Goal: Task Accomplishment & Management: Use online tool/utility

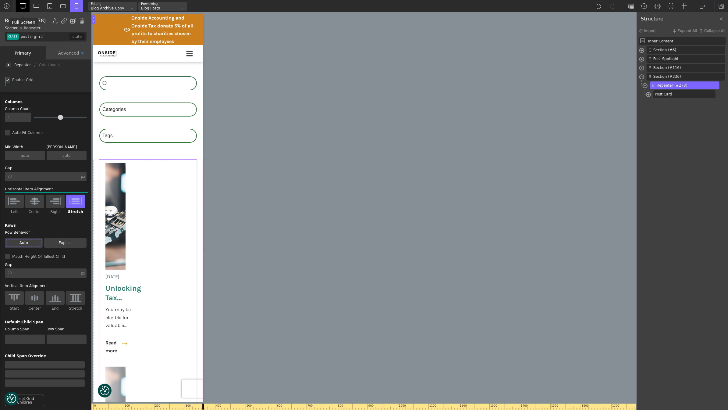
scroll to position [19, 0]
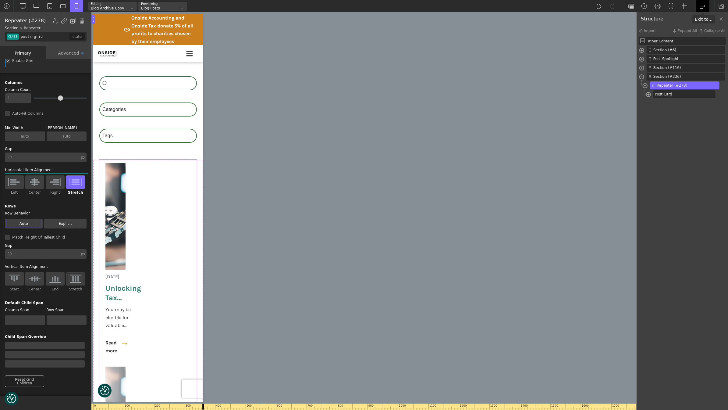
click at [701, 5] on img at bounding box center [703, 6] width 6 height 6
click at [709, 16] on link "WP Admin" at bounding box center [709, 16] width 26 height 10
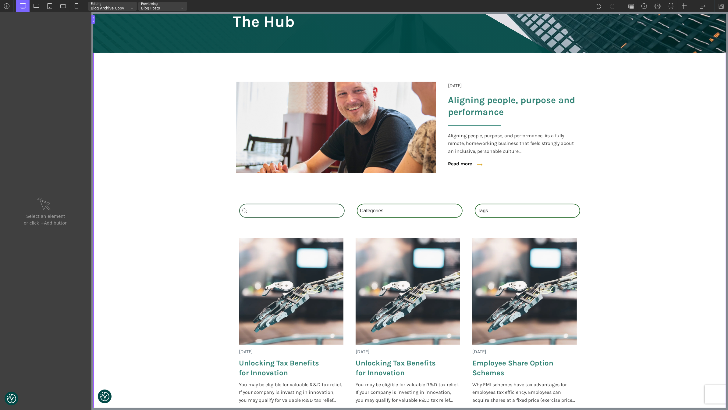
scroll to position [96, 0]
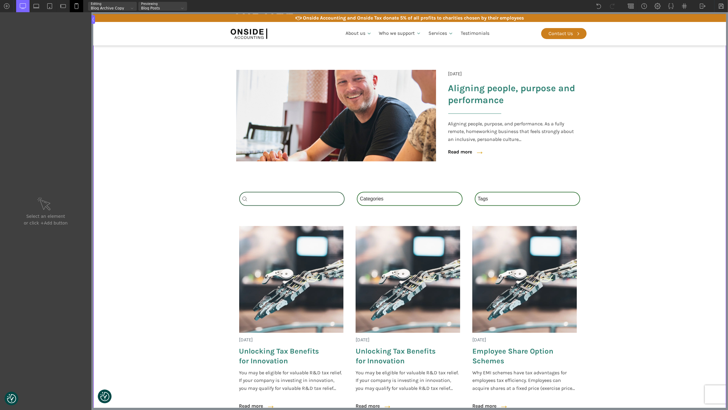
click at [77, 5] on img at bounding box center [76, 6] width 6 height 6
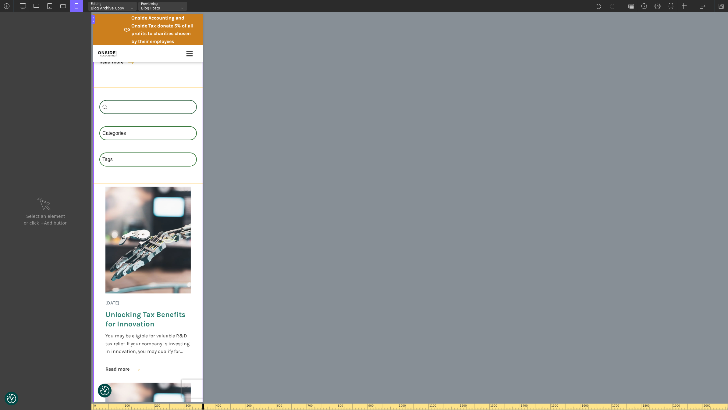
scroll to position [295, 0]
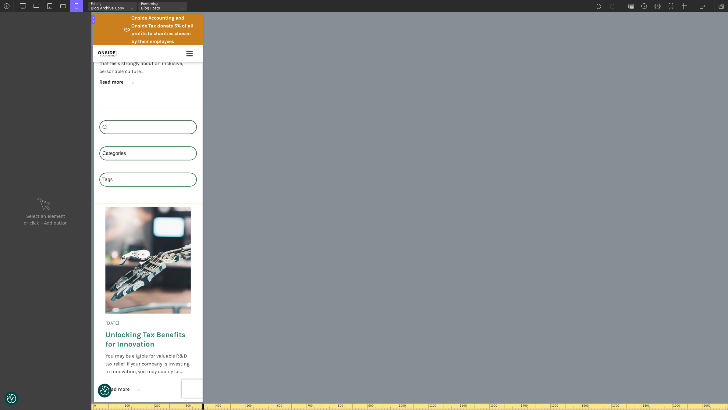
click at [151, 109] on div "Search_Custom Search content Clear Category Select content Categories All (3) N…" at bounding box center [148, 156] width 110 height 96
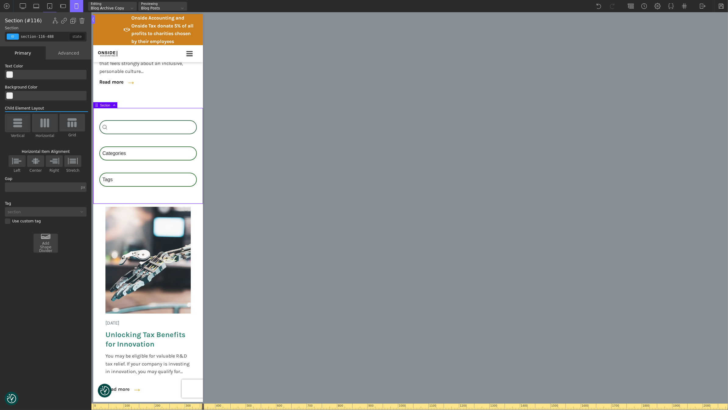
click at [47, 120] on img at bounding box center [44, 123] width 13 height 10
click at [0, 0] on input "Horizontal" at bounding box center [0, 0] width 0 height 0
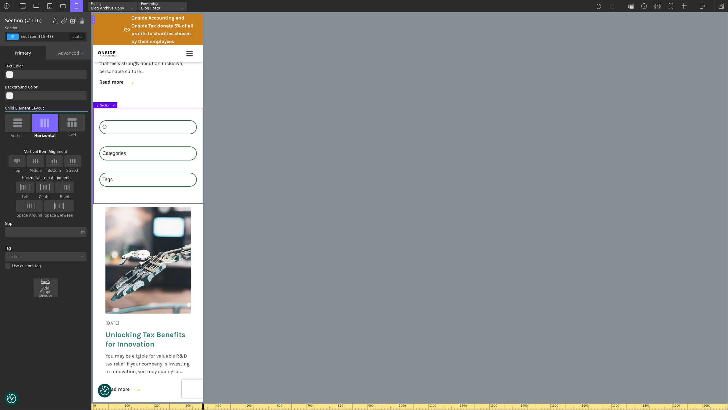
click at [47, 120] on img at bounding box center [44, 123] width 13 height 10
click at [0, 0] on input "Horizontal" at bounding box center [0, 0] width 0 height 0
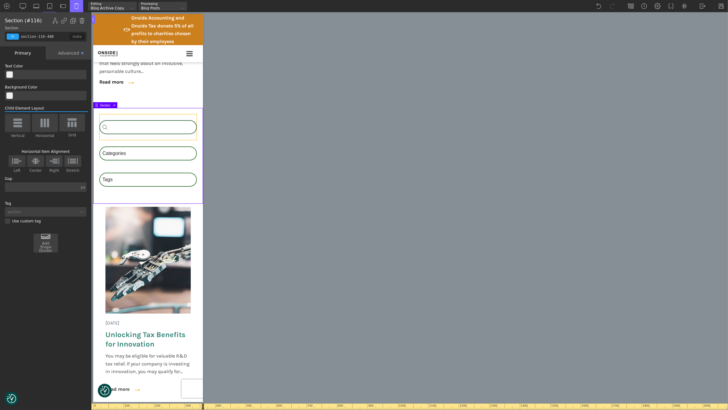
click at [152, 116] on div "Search_Custom Search content Clear" at bounding box center [148, 127] width 98 height 26
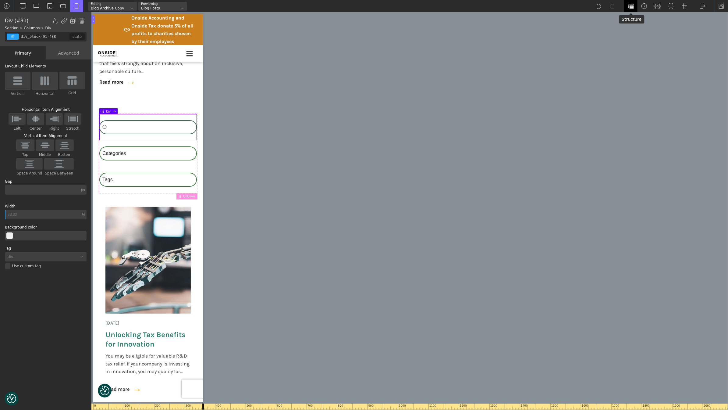
click at [632, 5] on img at bounding box center [631, 6] width 6 height 6
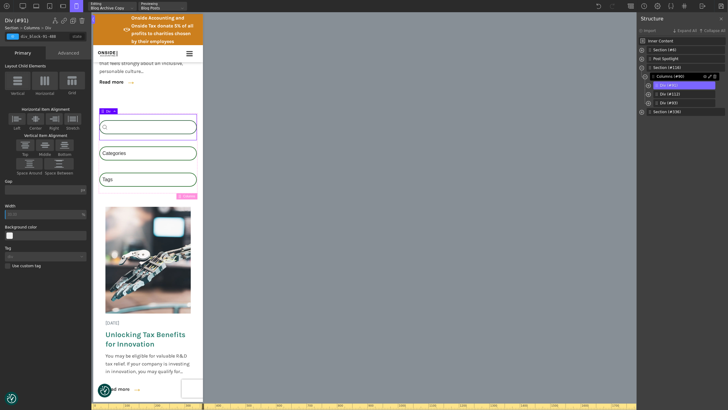
click at [670, 78] on span "Columns (#90)" at bounding box center [680, 76] width 47 height 5
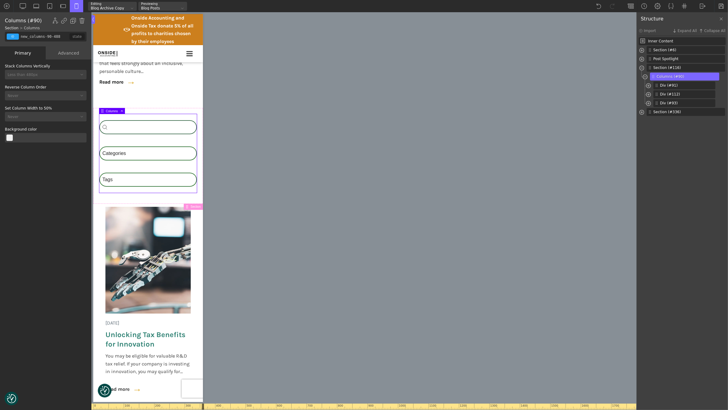
click at [50, 75] on div "Less than 480px" at bounding box center [42, 75] width 74 height 4
click at [43, 114] on div "Never" at bounding box center [46, 113] width 82 height 7
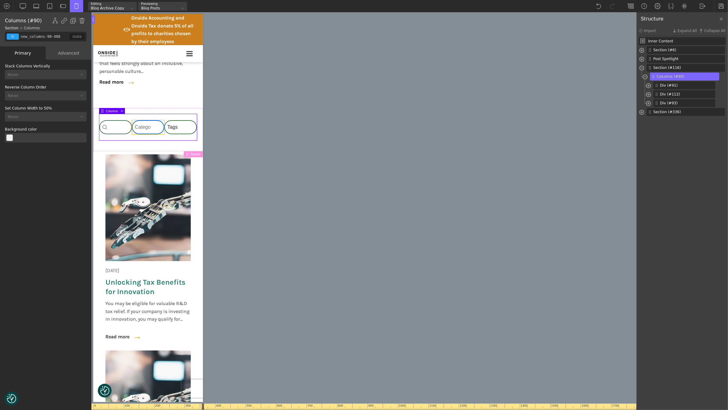
click at [147, 124] on div "Category Select content Categories All (3) News (2) Factsheets (1)" at bounding box center [148, 127] width 33 height 14
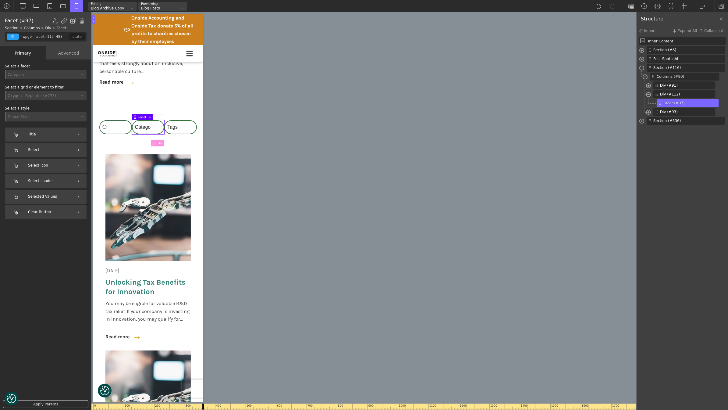
click at [51, 134] on div "Title" at bounding box center [46, 134] width 82 height 14
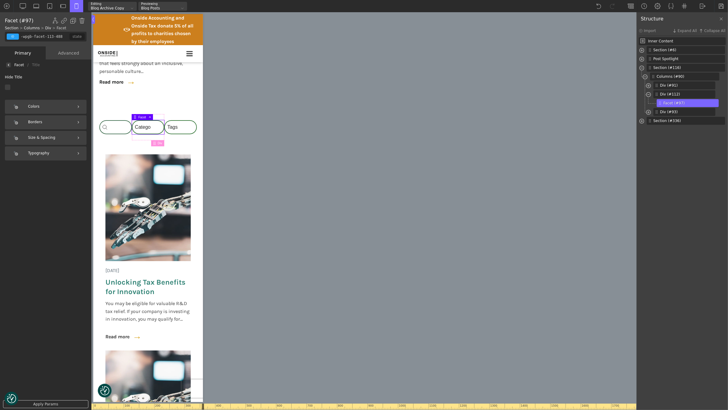
click at [7, 87] on div at bounding box center [46, 86] width 82 height 5
click at [0, 0] on input "checkbox" at bounding box center [0, 0] width 0 height 0
click at [8, 85] on div at bounding box center [46, 86] width 82 height 5
click at [0, 0] on input "checkbox" at bounding box center [0, 0] width 0 height 0
click at [9, 64] on img at bounding box center [8, 65] width 2 height 2
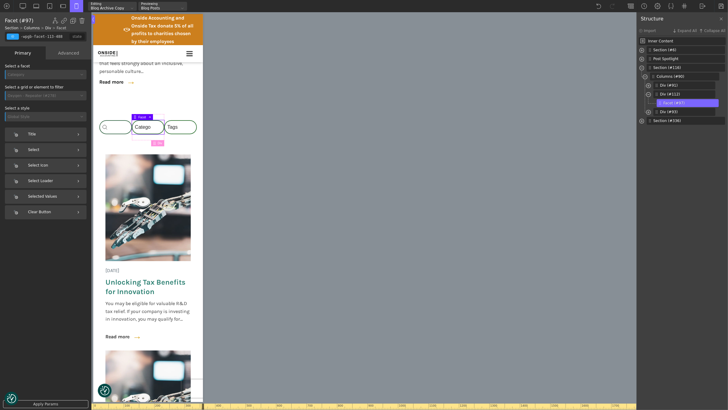
click at [70, 52] on div "Advanced" at bounding box center [69, 52] width 46 height 13
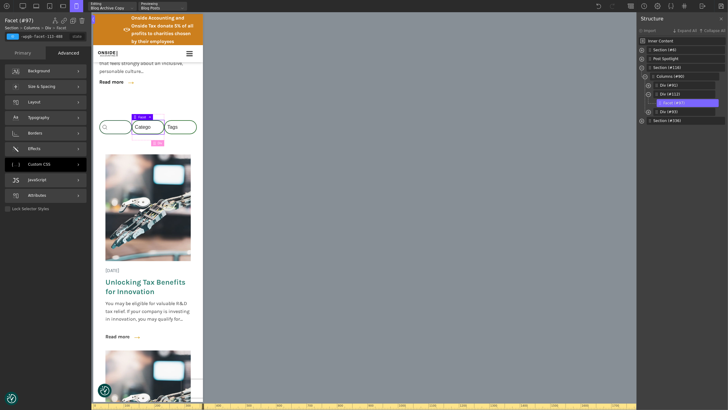
click at [63, 167] on div "Custom CSS" at bounding box center [46, 165] width 82 height 14
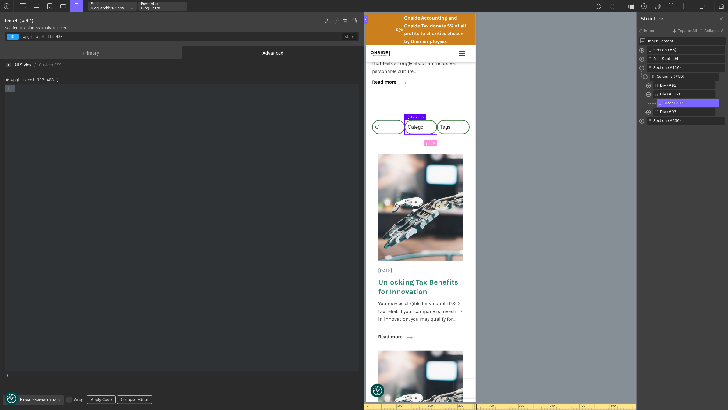
click at [123, 90] on div at bounding box center [187, 88] width 345 height 7
click at [95, 402] on link "Apply Code" at bounding box center [101, 399] width 29 height 9
drag, startPoint x: 86, startPoint y: 89, endPoint x: 5, endPoint y: 84, distance: 80.7
click at [5, 84] on div "9 1 2 › font-size : 1.2 rem ;" at bounding box center [182, 227] width 355 height 287
click at [364, 18] on div at bounding box center [366, 19] width 4 height 9
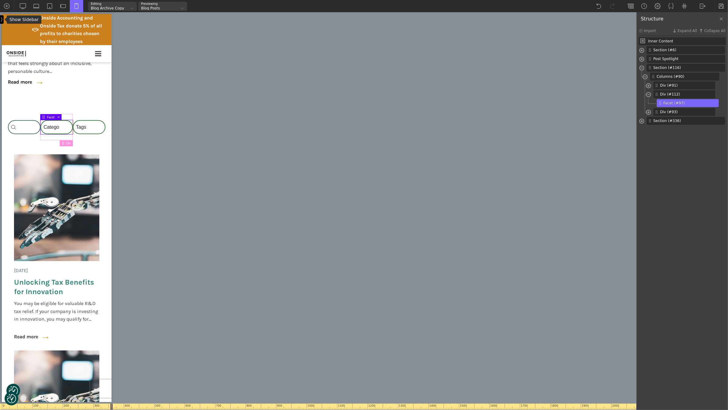
click at [1, 22] on img at bounding box center [2, 19] width 2 height 5
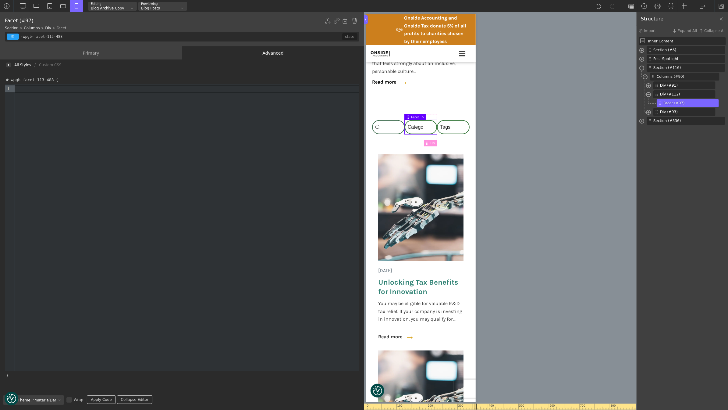
click at [131, 55] on div "Primary" at bounding box center [91, 52] width 182 height 13
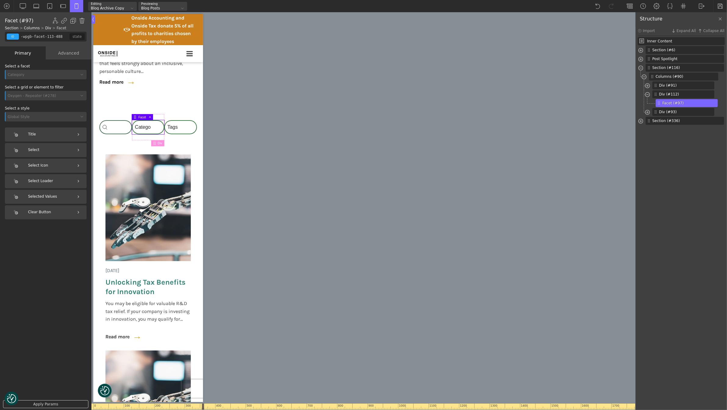
click at [229, 120] on div "0 100 200 300 400 500 600 700 800 900 1000 1100 1200 1300 1400 1500 1600 1700 1…" at bounding box center [363, 211] width 544 height 398
click at [716, 6] on div at bounding box center [720, 6] width 14 height 12
click at [675, 67] on span "Section (#116)" at bounding box center [682, 67] width 56 height 5
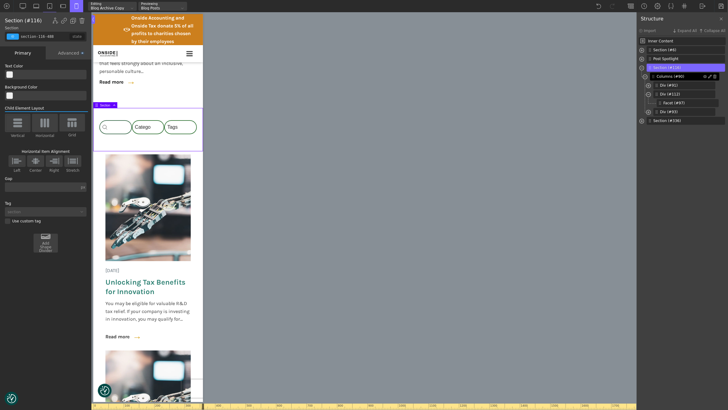
click at [672, 77] on span "Columns (#90)" at bounding box center [680, 76] width 47 height 5
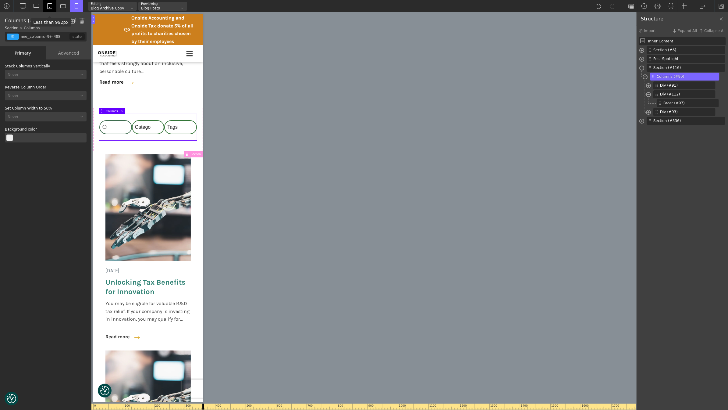
click at [48, 4] on img at bounding box center [50, 6] width 6 height 6
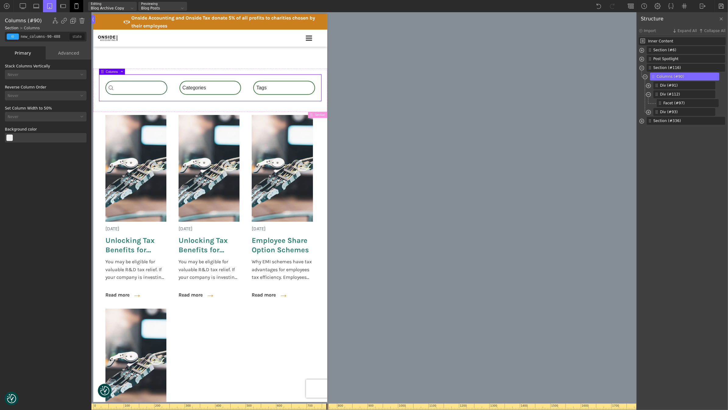
click at [72, 3] on div at bounding box center [76, 6] width 13 height 12
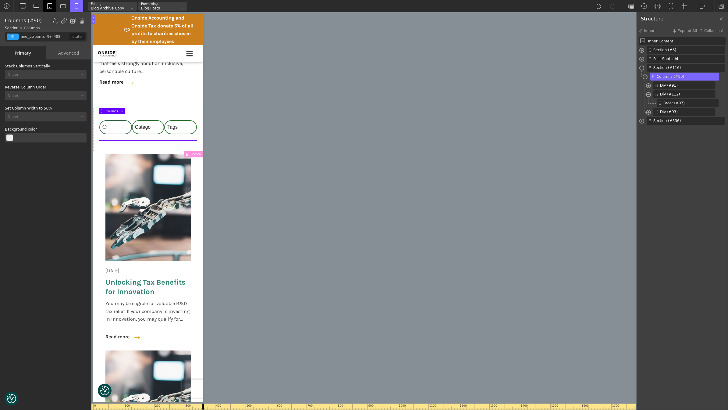
click at [49, 6] on img at bounding box center [50, 6] width 6 height 6
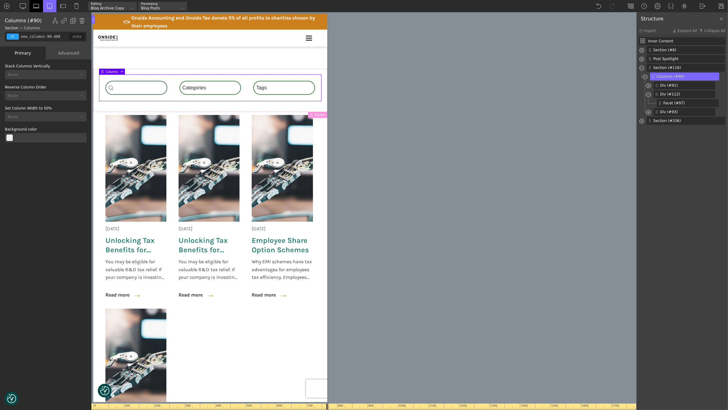
click at [36, 6] on img at bounding box center [36, 6] width 6 height 6
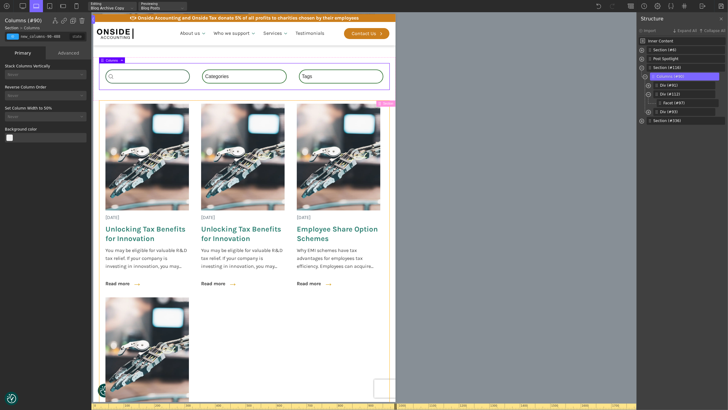
scroll to position [151, 0]
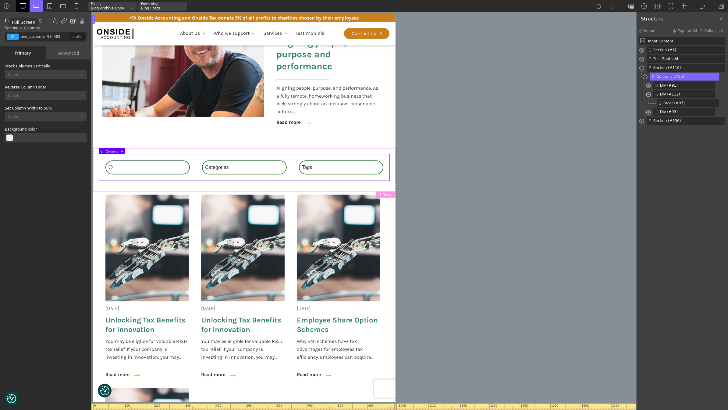
click at [23, 4] on img at bounding box center [23, 6] width 6 height 6
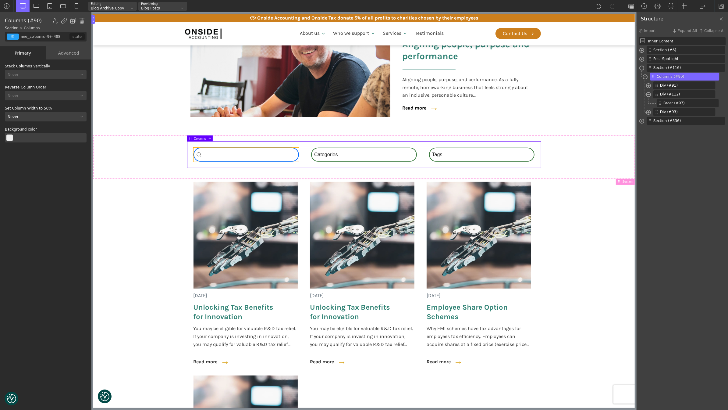
click at [256, 153] on div "Search_Custom Search content Clear" at bounding box center [246, 155] width 106 height 14
type input "-wpgb-facet-111-488"
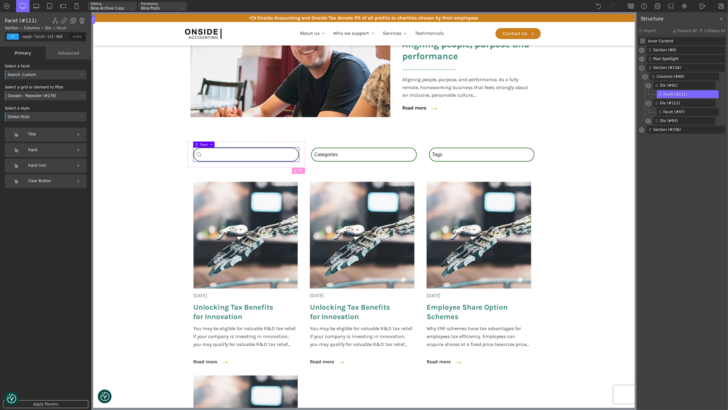
click at [59, 115] on div "Global Style" at bounding box center [42, 117] width 74 height 4
click at [53, 125] on div "Global Style" at bounding box center [46, 126] width 82 height 7
click at [723, 4] on img at bounding box center [722, 6] width 6 height 6
